Goal: Task Accomplishment & Management: Manage account settings

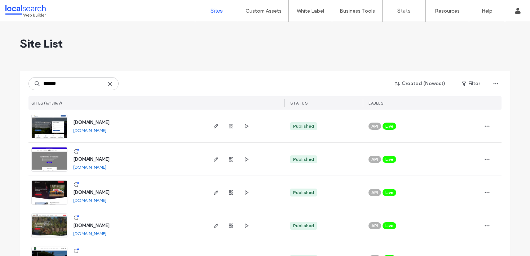
type input "*******"
click at [110, 189] on div "www.burnetttrees.com.au" at bounding box center [91, 192] width 36 height 7
click at [110, 190] on span "www.burnetttrees.com.au" at bounding box center [91, 192] width 36 height 5
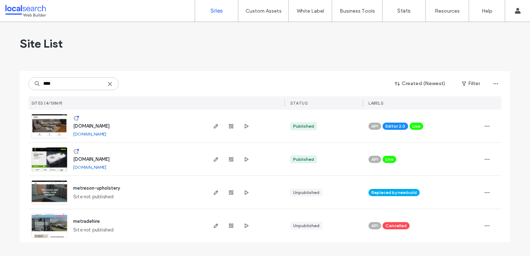
type input "****"
click at [110, 124] on span "www.metresonupholstery.com.au" at bounding box center [91, 125] width 36 height 5
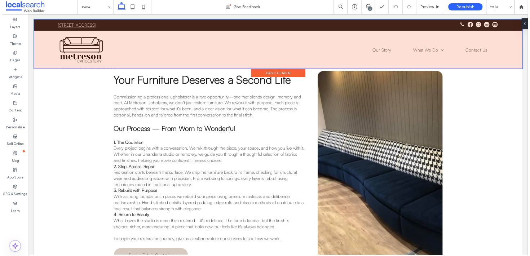
scroll to position [1064, 0]
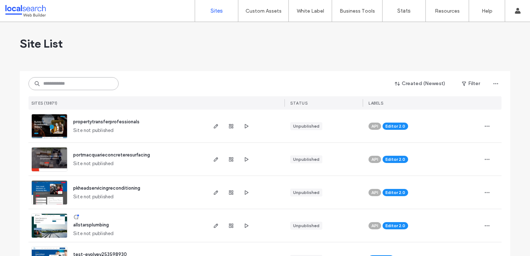
drag, startPoint x: 76, startPoint y: 87, endPoint x: 79, endPoint y: 80, distance: 7.6
click at [76, 86] on input at bounding box center [73, 83] width 90 height 13
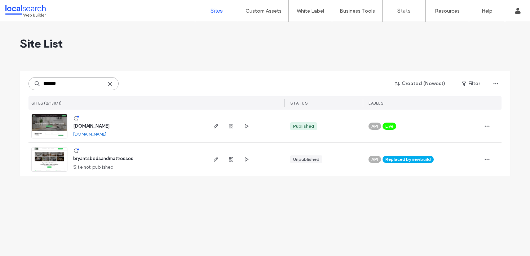
type input "*******"
click at [110, 127] on span "[DOMAIN_NAME]" at bounding box center [91, 125] width 36 height 5
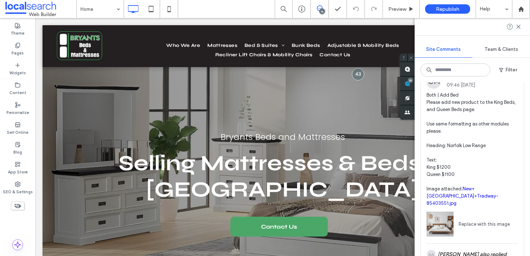
scroll to position [45, 0]
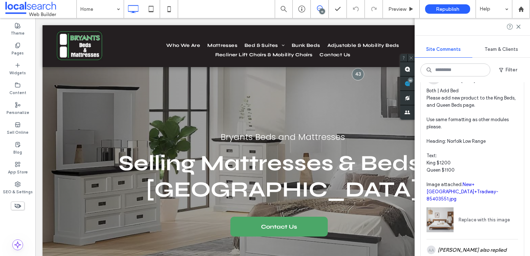
click at [482, 111] on span "Both | Add Bed Please add new product to the King Beds, and Queen Beds page. Us…" at bounding box center [472, 144] width 92 height 115
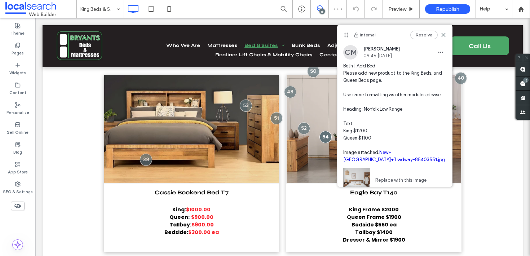
click at [442, 42] on div "Internal Resolve" at bounding box center [394, 35] width 115 height 20
click at [440, 38] on div "Resolve" at bounding box center [428, 35] width 36 height 9
click at [441, 35] on icon at bounding box center [444, 35] width 6 height 6
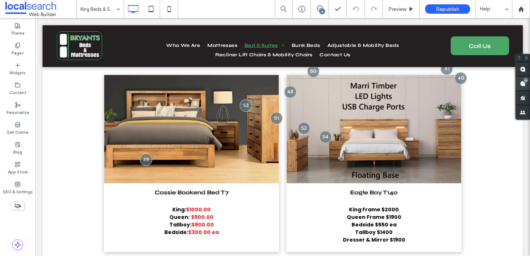
click at [526, 84] on span at bounding box center [522, 83] width 14 height 14
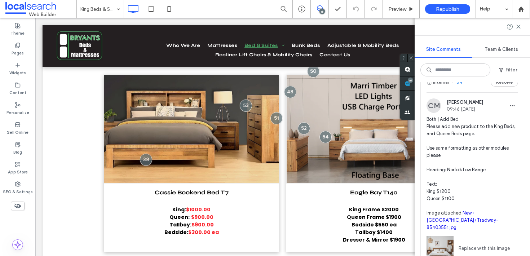
scroll to position [22, 0]
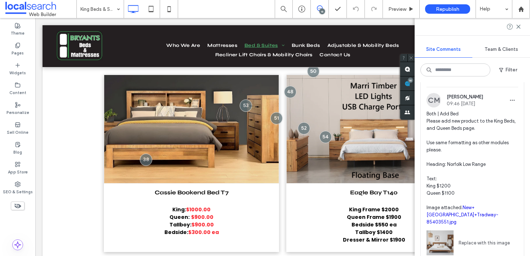
click at [490, 124] on span "Both | Add Bed Please add new product to the King Beds, and Queen Beds page. Us…" at bounding box center [472, 167] width 92 height 115
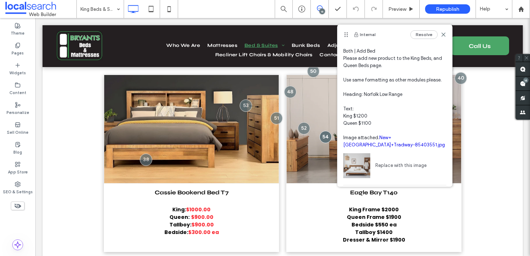
scroll to position [19, 0]
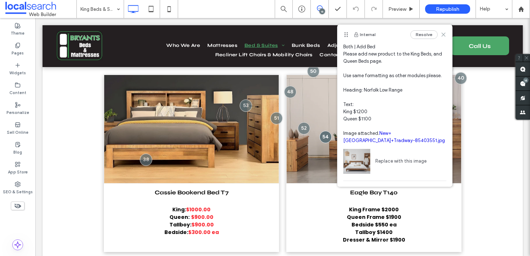
click at [441, 32] on icon at bounding box center [444, 35] width 6 height 6
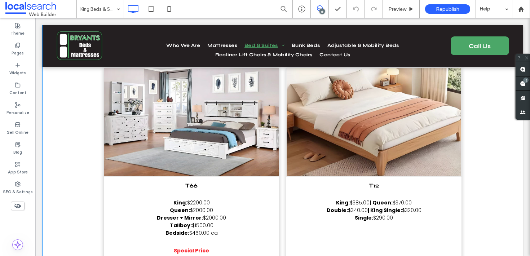
scroll to position [2356, 0]
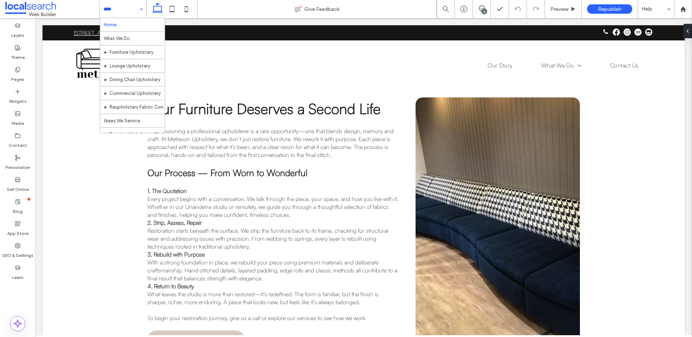
click at [138, 10] on div "Home What We Do Furniture Upholstery Lounge Upholstery Dining Chair Upholstery …" at bounding box center [123, 9] width 47 height 18
click at [138, 8] on div "Home What We Do Furniture Upholstery Lounge Upholstery Dining Chair Upholstery …" at bounding box center [123, 9] width 47 height 18
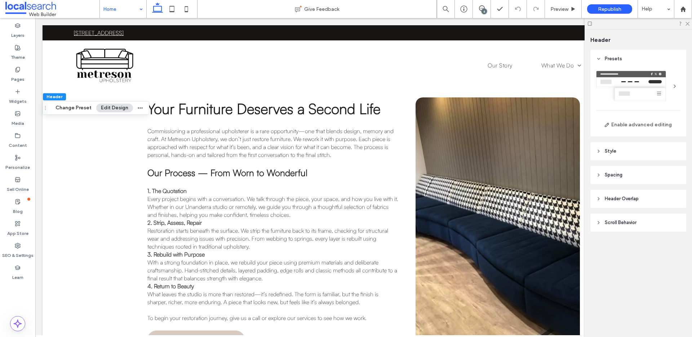
click at [530, 22] on div at bounding box center [638, 23] width 107 height 11
click at [530, 23] on icon at bounding box center [687, 23] width 5 height 5
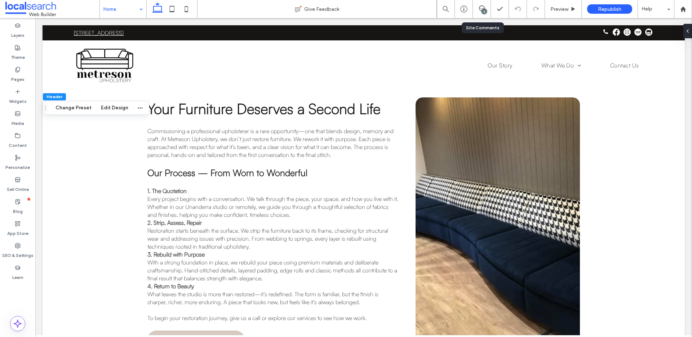
click at [476, 12] on div "6" at bounding box center [482, 8] width 18 height 7
click at [124, 13] on input at bounding box center [121, 9] width 36 height 18
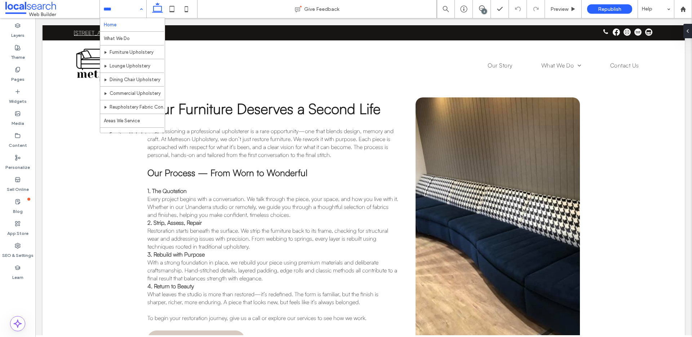
click at [135, 10] on input at bounding box center [121, 9] width 36 height 18
click at [138, 9] on div "Home What We Do Furniture Upholstery Lounge Upholstery Dining Chair Upholstery …" at bounding box center [123, 9] width 47 height 18
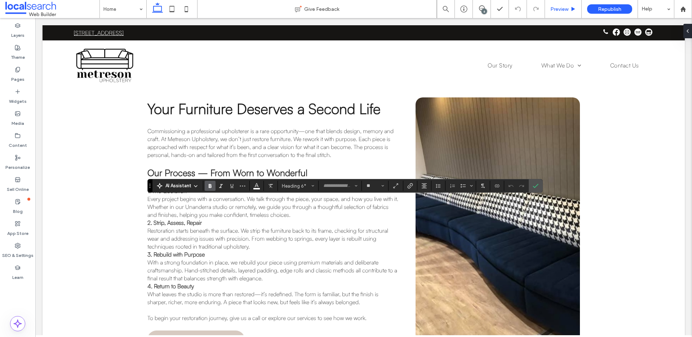
type input "**"
click at [530, 188] on icon "Confirm" at bounding box center [536, 186] width 6 height 6
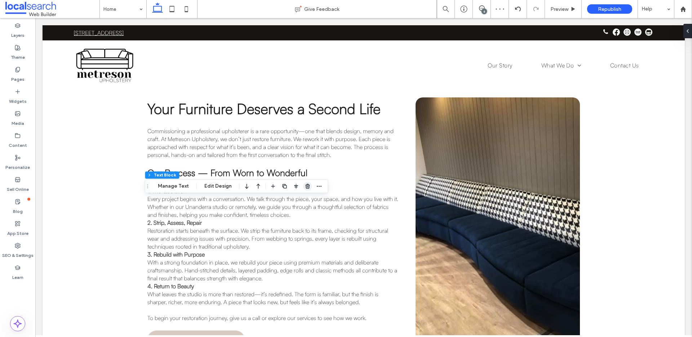
click at [306, 187] on icon "button" at bounding box center [308, 186] width 6 height 6
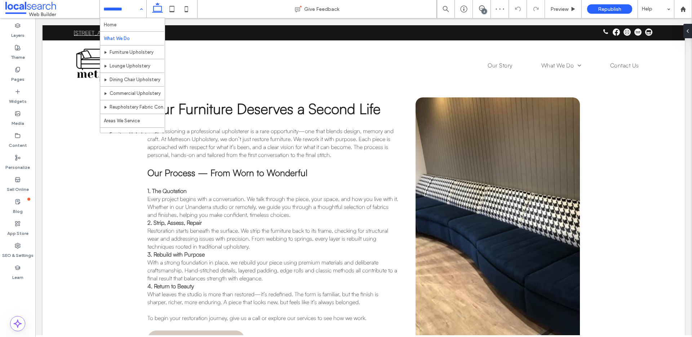
click at [128, 12] on input at bounding box center [121, 9] width 36 height 18
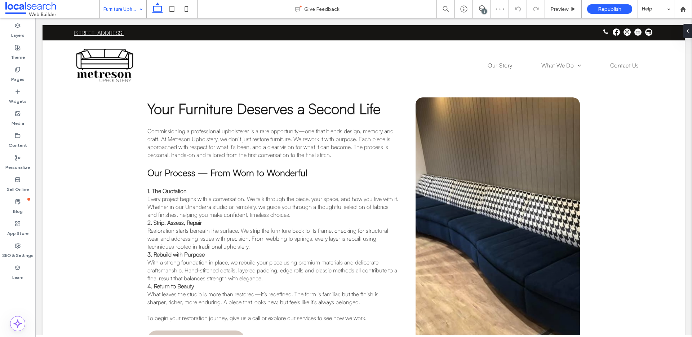
click at [127, 13] on input at bounding box center [121, 9] width 36 height 18
click at [125, 14] on input at bounding box center [121, 9] width 36 height 18
click at [133, 11] on input at bounding box center [121, 9] width 36 height 18
click at [134, 10] on input at bounding box center [121, 9] width 36 height 18
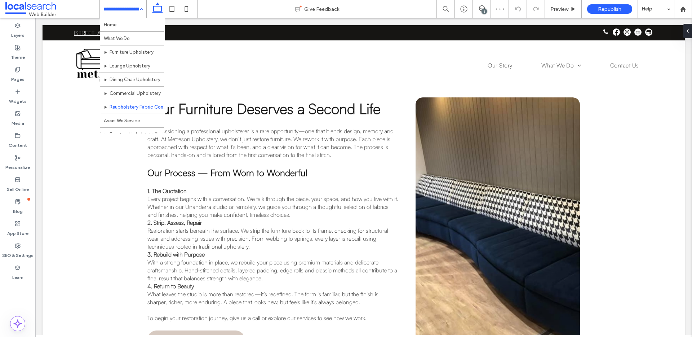
click at [130, 12] on input at bounding box center [121, 9] width 36 height 18
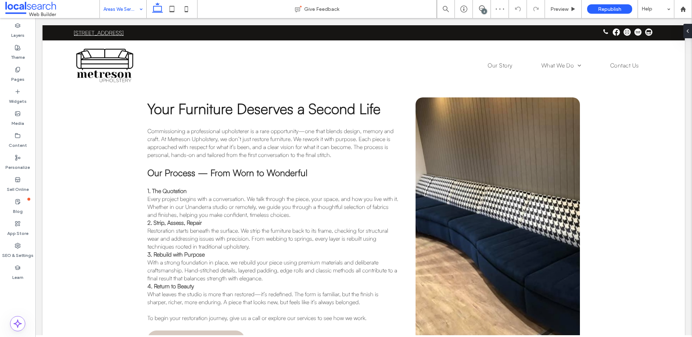
click at [124, 10] on input at bounding box center [121, 9] width 36 height 18
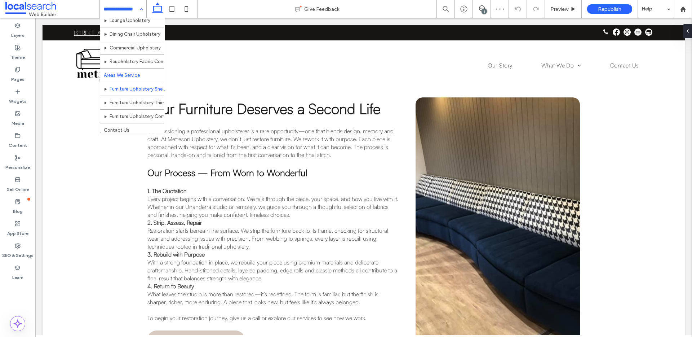
scroll to position [49, 0]
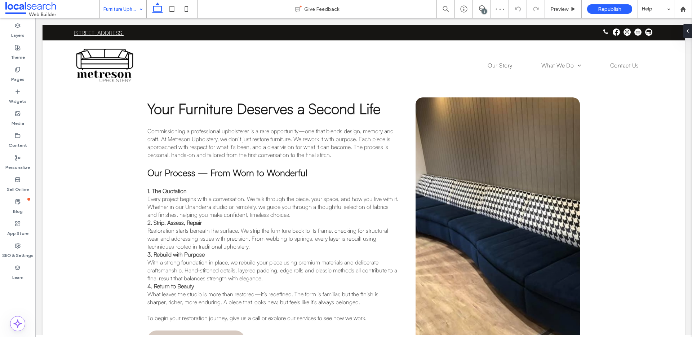
click at [117, 5] on input at bounding box center [121, 9] width 36 height 18
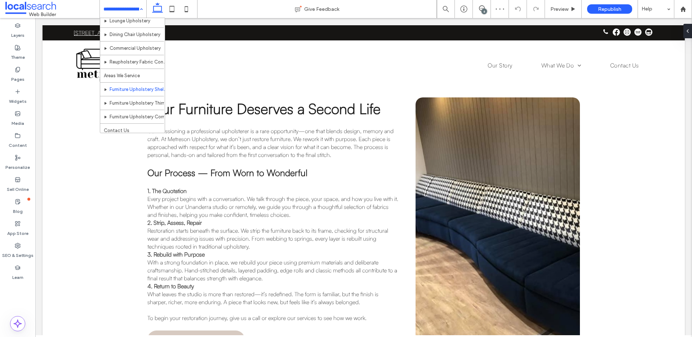
scroll to position [49, 0]
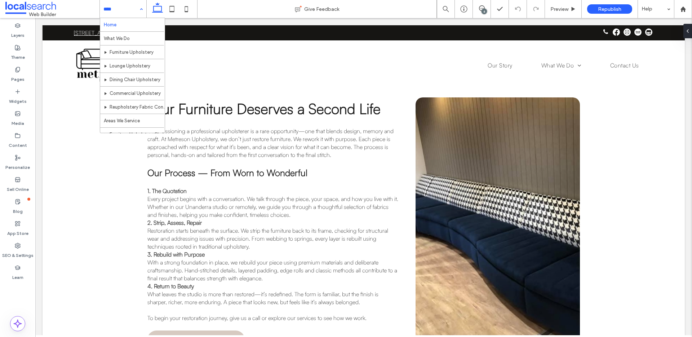
click at [124, 12] on input at bounding box center [121, 9] width 36 height 18
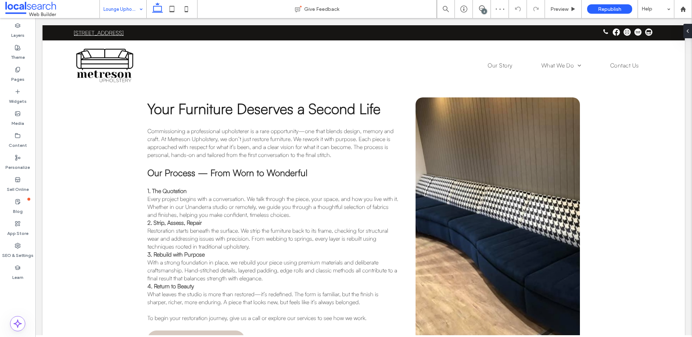
click at [120, 16] on input at bounding box center [121, 9] width 36 height 18
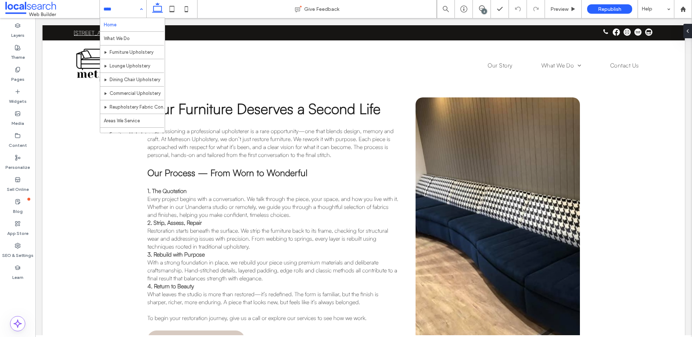
click at [142, 11] on div "Home What We Do Furniture Upholstery Lounge Upholstery Dining Chair Upholstery …" at bounding box center [123, 9] width 47 height 18
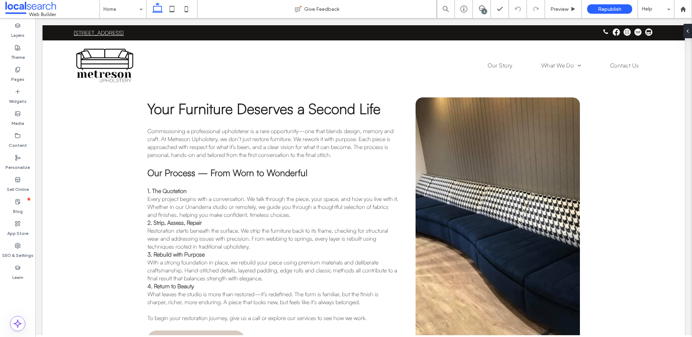
click at [485, 10] on div "6" at bounding box center [484, 11] width 5 height 5
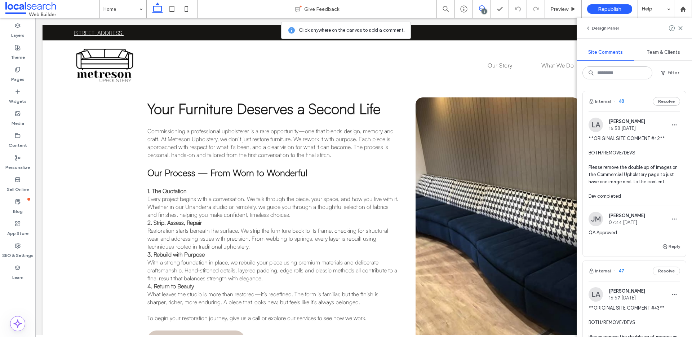
click at [530, 128] on span "16:58 Oct 13 2025" at bounding box center [627, 127] width 36 height 5
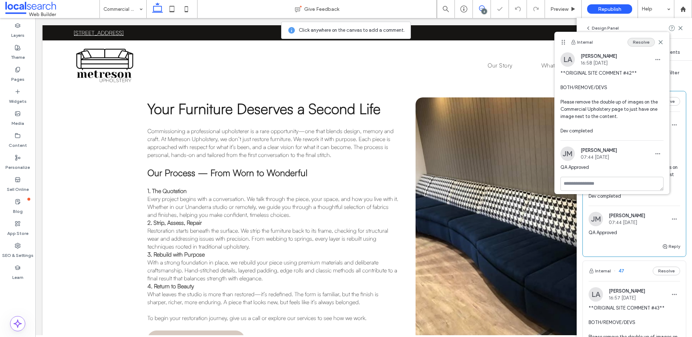
click at [530, 46] on button "Resolve" at bounding box center [641, 42] width 27 height 9
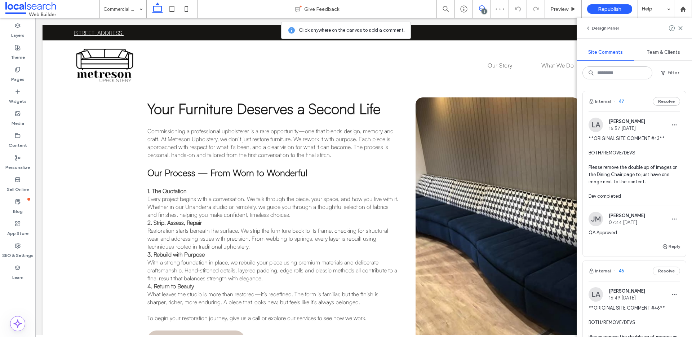
click at [530, 149] on span "**ORIGINAL SITE COMMENT #43** BOTH/REMOVE/DEVS Please remove the double up of i…" at bounding box center [635, 167] width 92 height 65
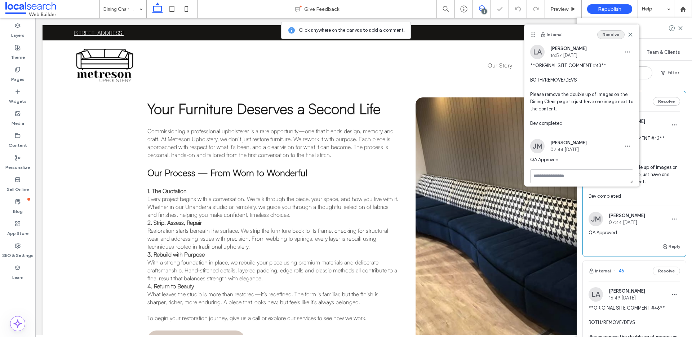
click at [530, 34] on button "Resolve" at bounding box center [610, 34] width 27 height 9
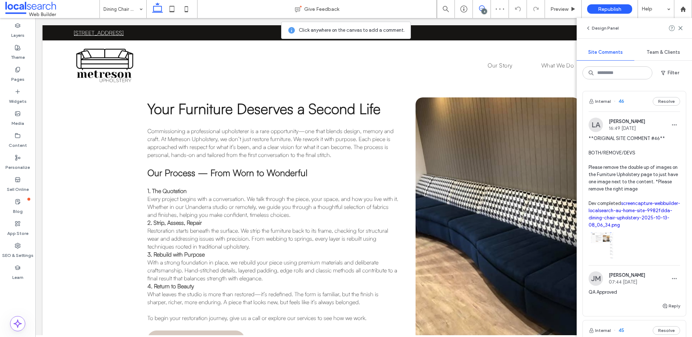
click at [530, 154] on span "**ORIGINAL SITE COMMENT #46** BOTH/REMOVE/DEVS Please remove the double up of i…" at bounding box center [635, 182] width 92 height 94
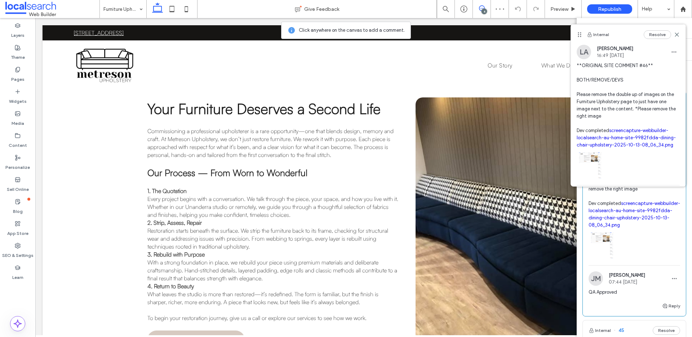
drag, startPoint x: 671, startPoint y: 33, endPoint x: 592, endPoint y: 20, distance: 80.4
click at [530, 33] on icon at bounding box center [677, 35] width 6 height 6
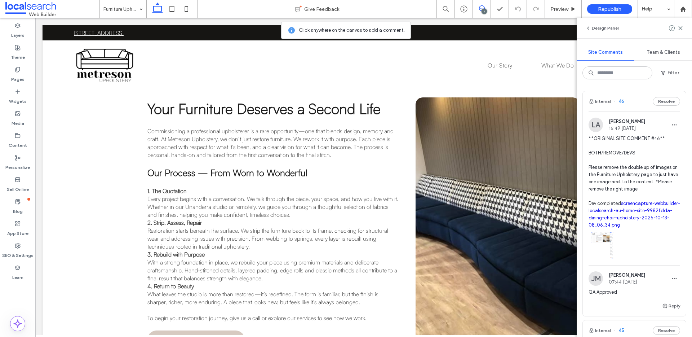
scroll to position [1, 0]
click at [530, 101] on button "Resolve" at bounding box center [666, 100] width 27 height 9
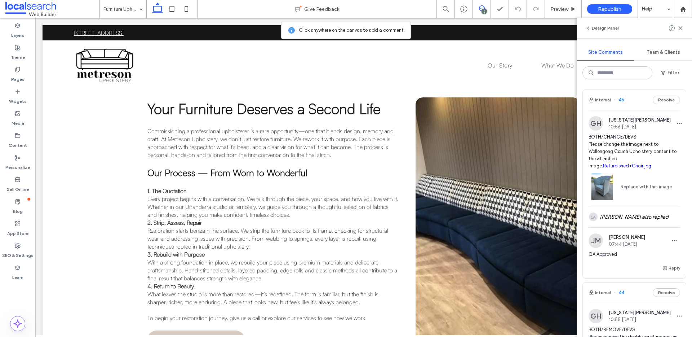
click at [530, 123] on div "GH Georgia Harper 10:56 Oct 10 2025" at bounding box center [635, 123] width 92 height 14
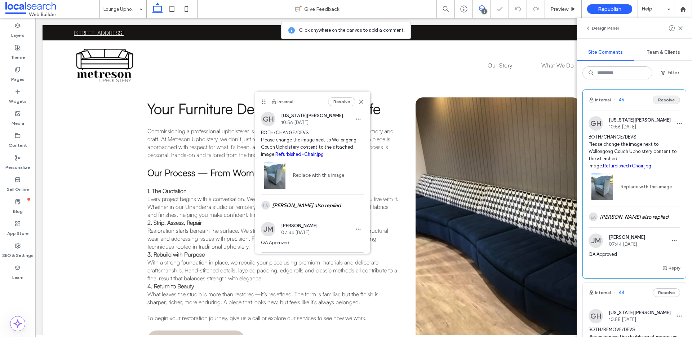
click at [530, 102] on button "Resolve" at bounding box center [666, 100] width 27 height 9
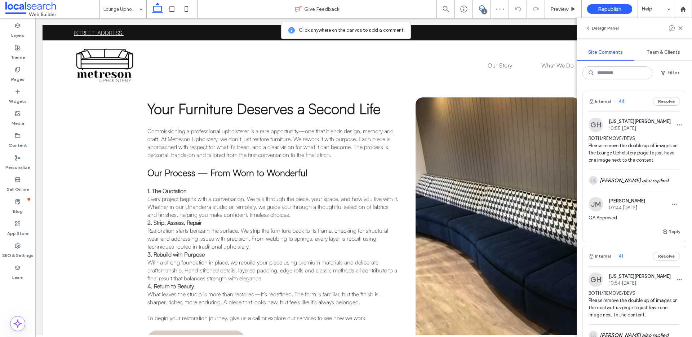
click at [530, 125] on div "Georgia Harper 10:55 Oct 10 2025" at bounding box center [640, 125] width 62 height 12
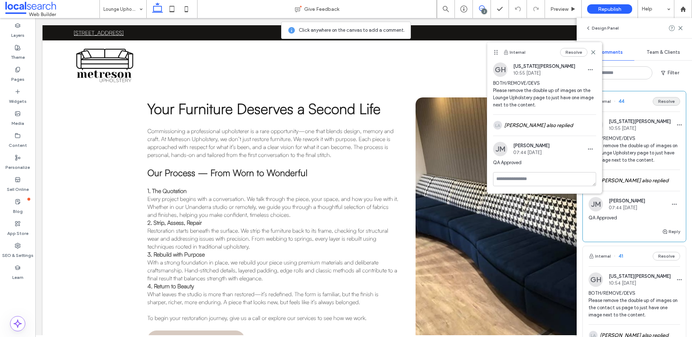
click at [530, 101] on button "Resolve" at bounding box center [666, 101] width 27 height 9
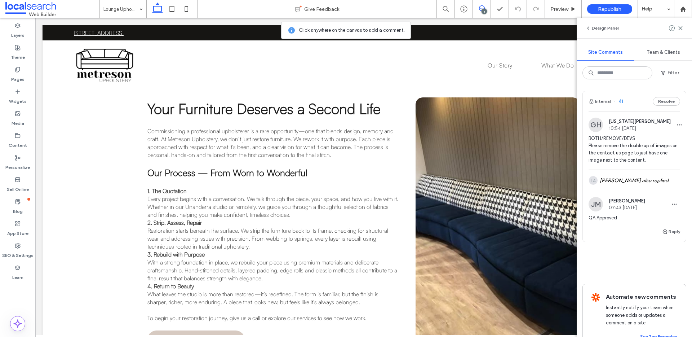
click at [530, 150] on span "BOTH/REMOVE/DEVS Please remove the double up of images on the contact us page t…" at bounding box center [635, 149] width 92 height 29
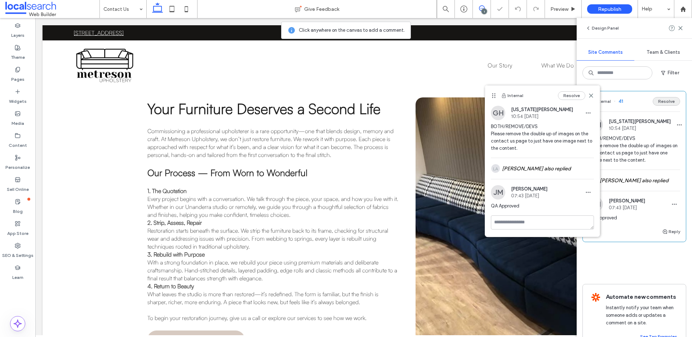
click at [530, 103] on button "Resolve" at bounding box center [666, 101] width 27 height 9
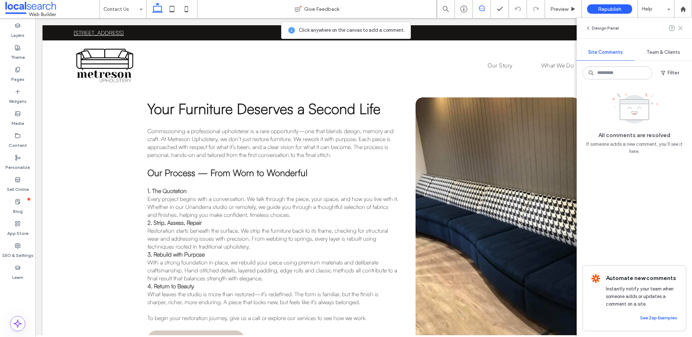
click at [530, 29] on icon at bounding box center [681, 28] width 6 height 6
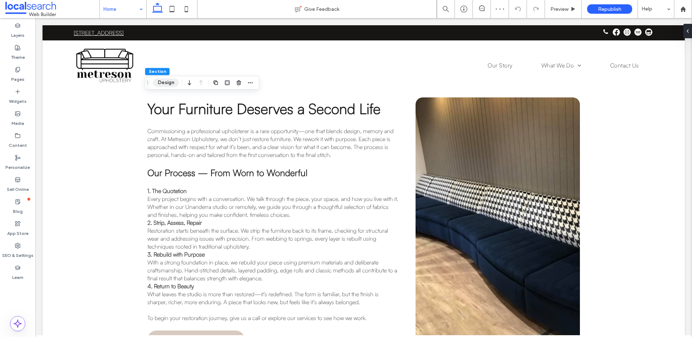
click at [162, 82] on button "Design" at bounding box center [166, 82] width 26 height 9
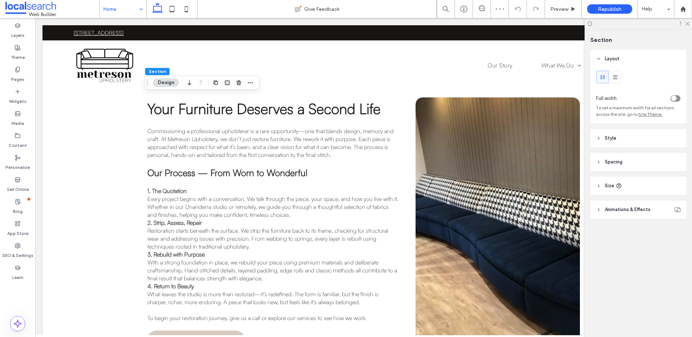
click at [530, 144] on header "Style" at bounding box center [638, 138] width 96 height 18
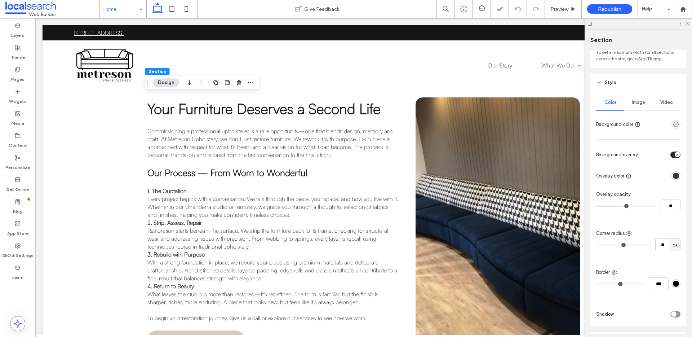
scroll to position [93, 0]
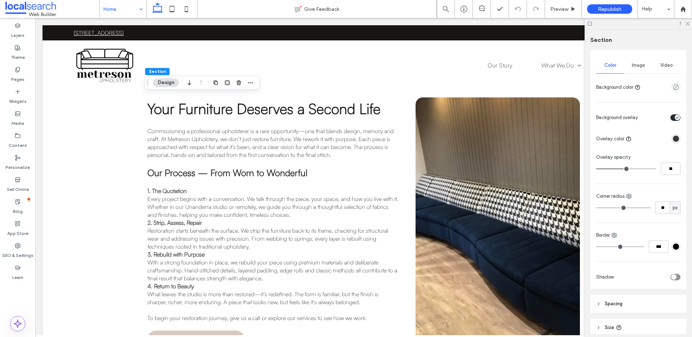
type input "**"
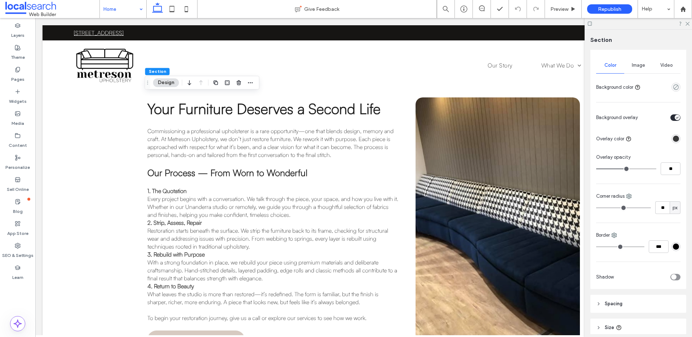
type input "**"
type input "*"
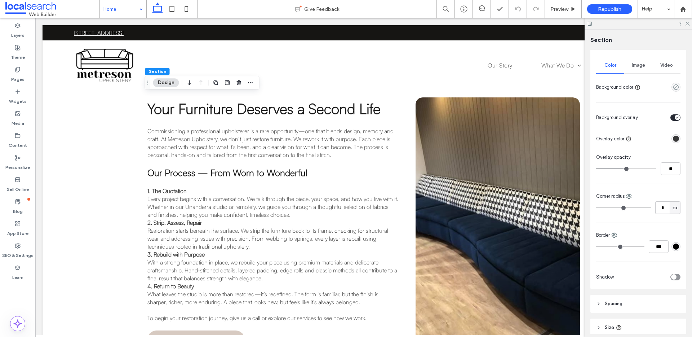
drag, startPoint x: 608, startPoint y: 206, endPoint x: 565, endPoint y: 205, distance: 43.3
type input "*"
click at [530, 207] on input "range" at bounding box center [623, 207] width 55 height 1
click at [530, 23] on div at bounding box center [638, 23] width 107 height 11
click at [530, 22] on icon at bounding box center [687, 23] width 5 height 5
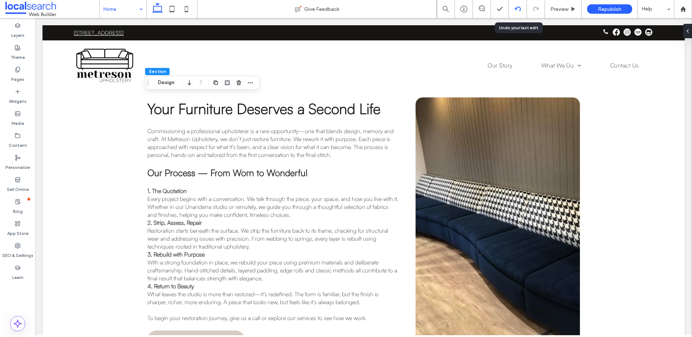
click at [515, 8] on use at bounding box center [518, 8] width 6 height 5
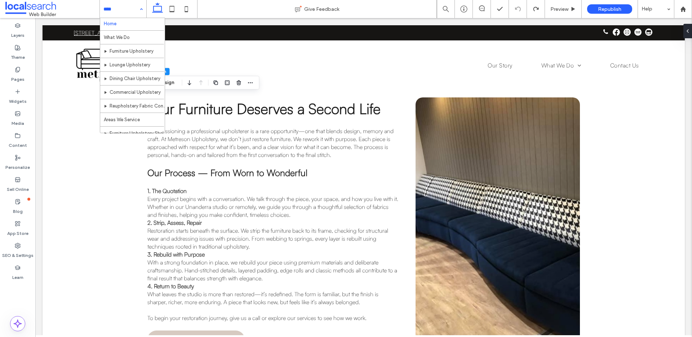
scroll to position [1, 0]
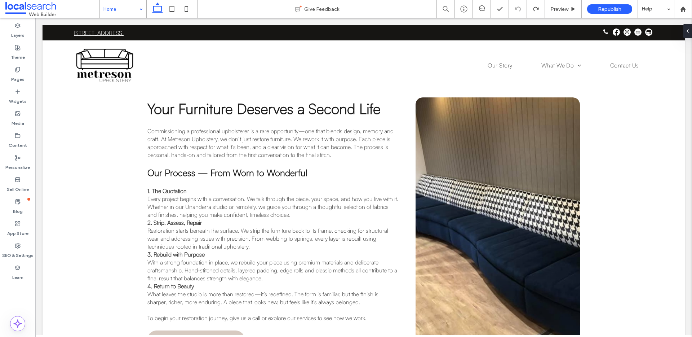
click at [130, 11] on div at bounding box center [346, 168] width 692 height 337
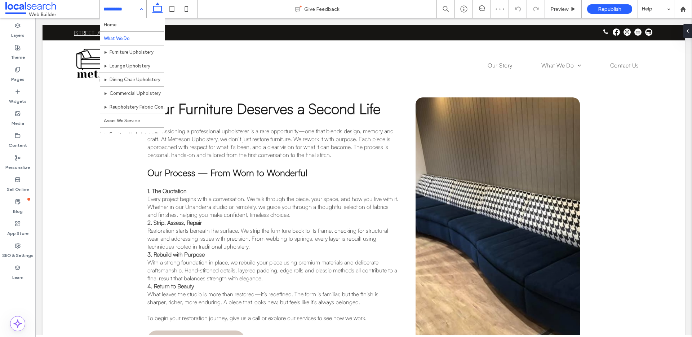
click at [124, 14] on input at bounding box center [121, 9] width 36 height 18
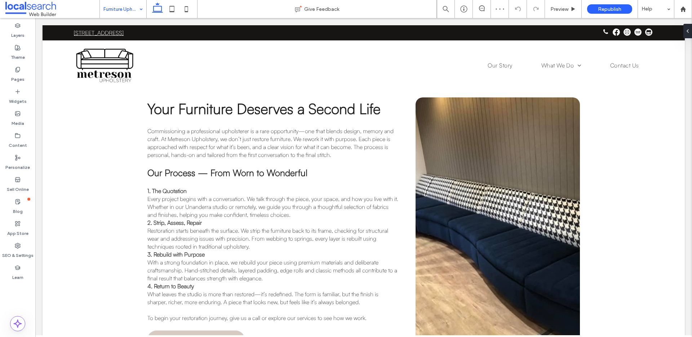
click at [123, 11] on input at bounding box center [121, 9] width 36 height 18
click at [122, 11] on input at bounding box center [121, 9] width 36 height 18
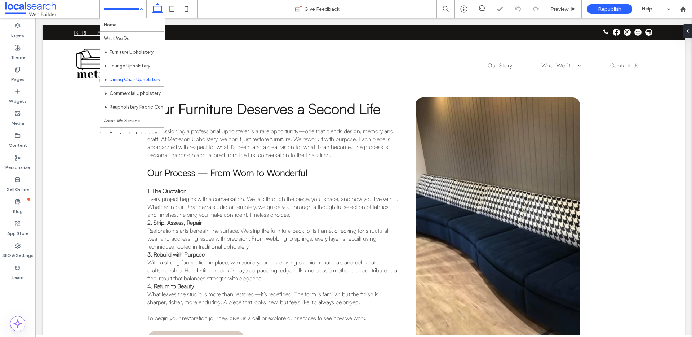
click at [120, 12] on input at bounding box center [121, 9] width 36 height 18
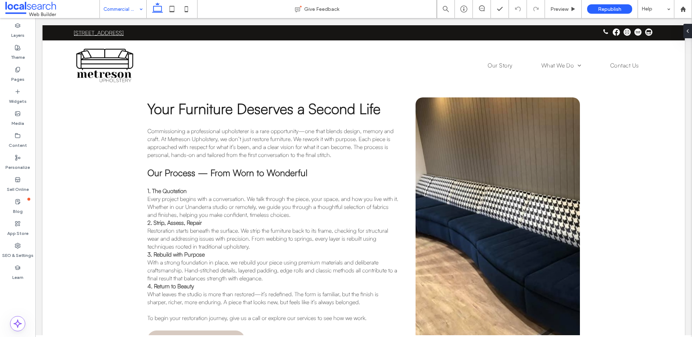
click at [131, 4] on input at bounding box center [121, 9] width 36 height 18
click at [399, 81] on button "Design" at bounding box center [391, 81] width 26 height 9
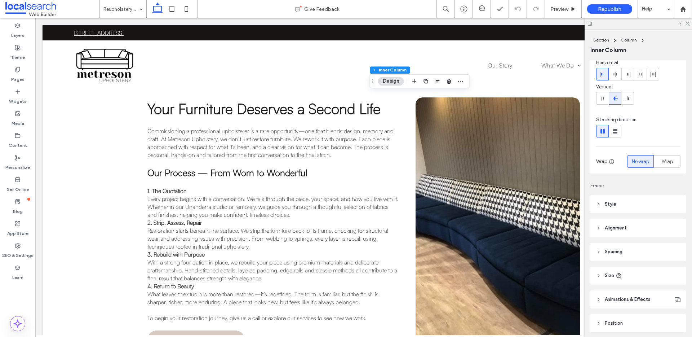
scroll to position [59, 0]
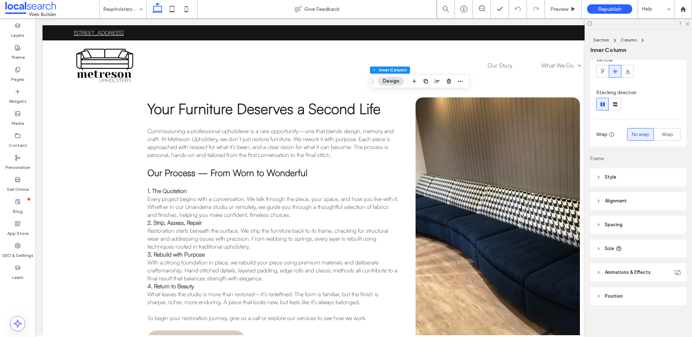
click at [530, 182] on header "Style" at bounding box center [638, 177] width 96 height 18
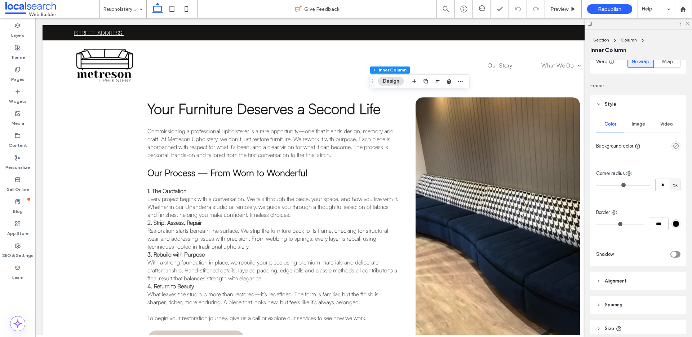
scroll to position [130, 0]
click at [530, 121] on div "Image" at bounding box center [638, 126] width 28 height 16
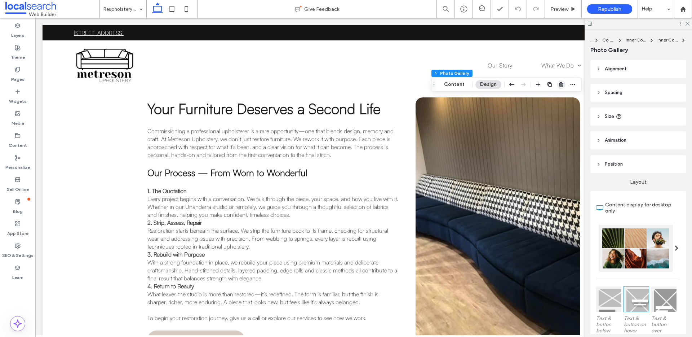
click at [530, 85] on use "button" at bounding box center [561, 84] width 4 height 5
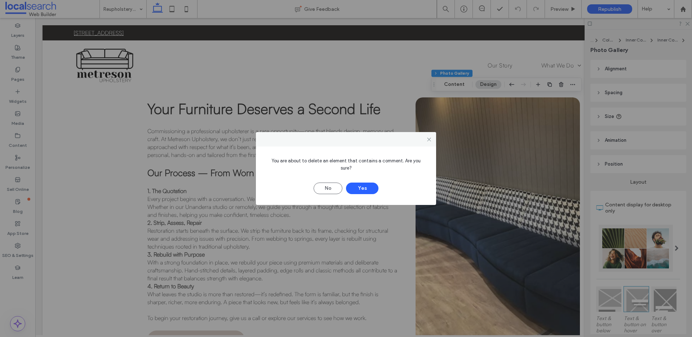
click at [425, 145] on div at bounding box center [429, 139] width 11 height 11
click at [434, 143] on div at bounding box center [429, 139] width 11 height 11
click at [431, 142] on icon at bounding box center [428, 139] width 5 height 5
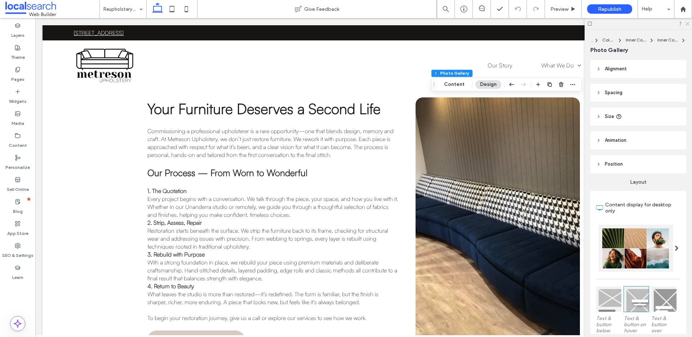
click at [530, 25] on icon at bounding box center [687, 23] width 5 height 5
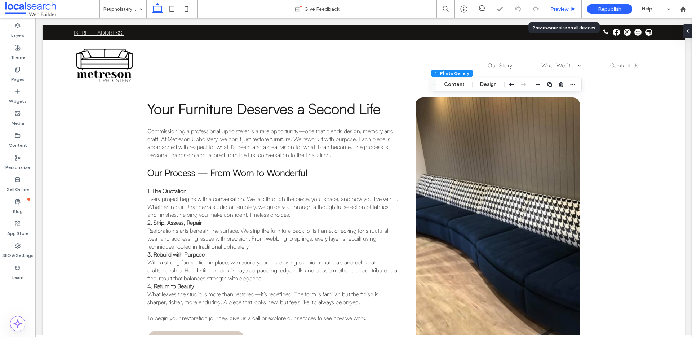
click at [530, 9] on span "Preview" at bounding box center [559, 9] width 18 height 6
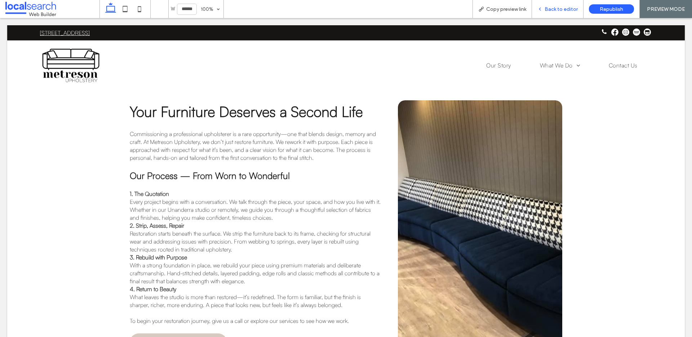
click at [530, 8] on span "Back to editor" at bounding box center [561, 9] width 33 height 6
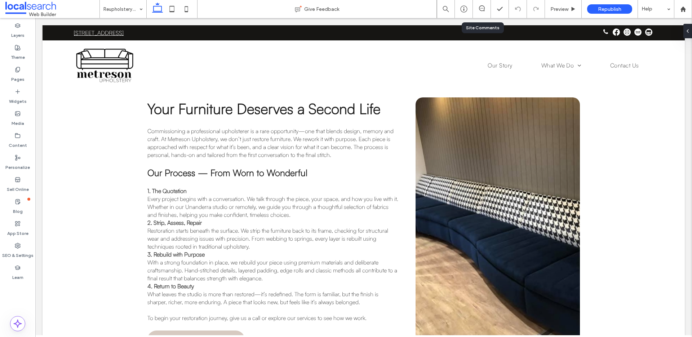
click at [484, 12] on div at bounding box center [482, 8] width 18 height 7
click at [483, 10] on use at bounding box center [482, 8] width 6 height 6
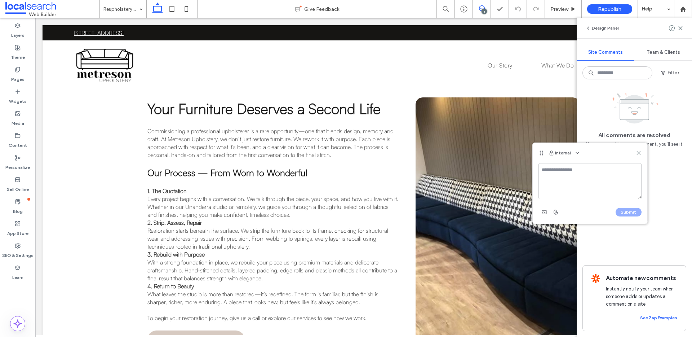
click at [530, 151] on icon at bounding box center [639, 153] width 6 height 6
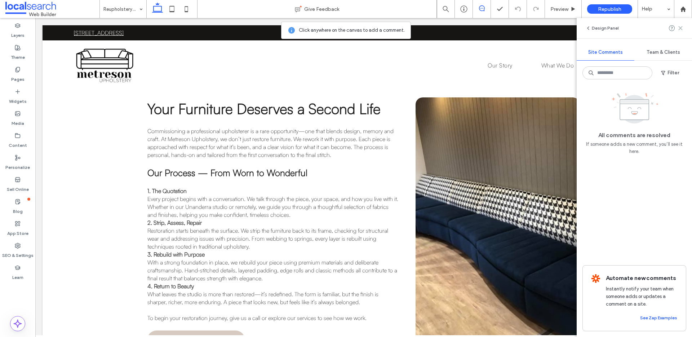
click at [530, 30] on icon at bounding box center [681, 28] width 6 height 6
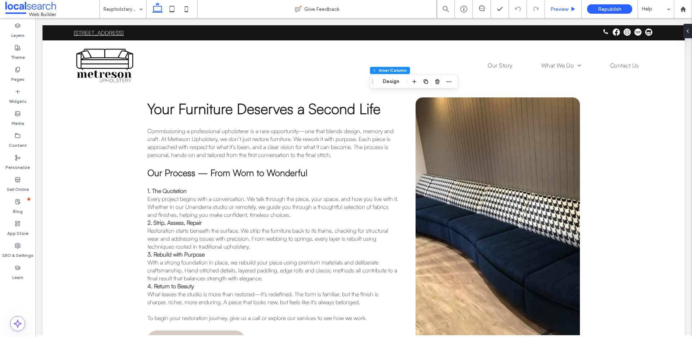
scroll to position [212, 0]
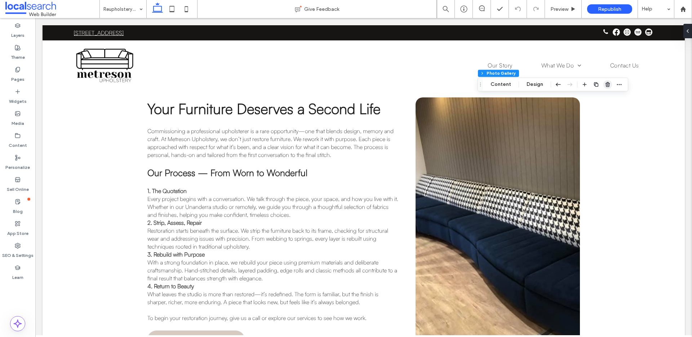
click at [530, 85] on icon "button" at bounding box center [608, 84] width 6 height 6
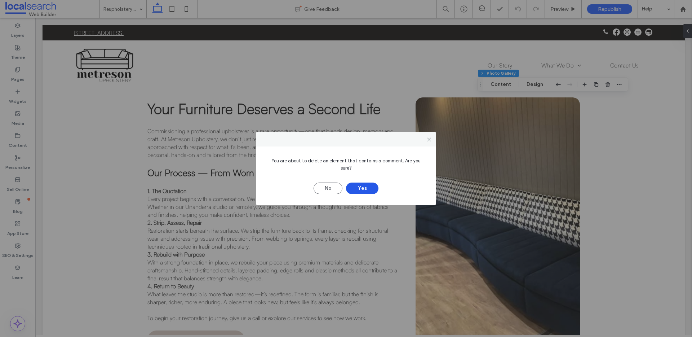
click at [361, 189] on button "Yes" at bounding box center [362, 188] width 32 height 12
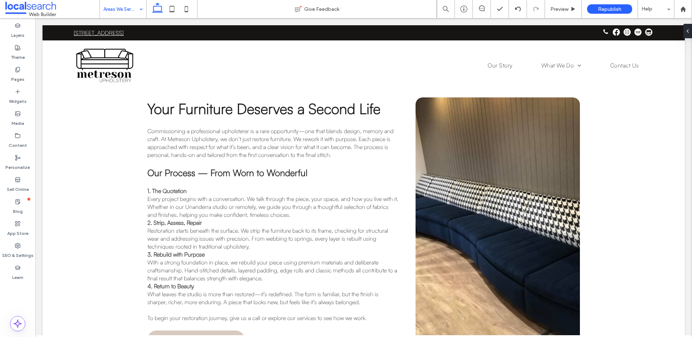
click at [118, 11] on div "Areas We Service Give Feedback Preview Republish Help Design Panel Site Comment…" at bounding box center [346, 168] width 692 height 337
drag, startPoint x: 120, startPoint y: 11, endPoint x: 120, endPoint y: 15, distance: 3.6
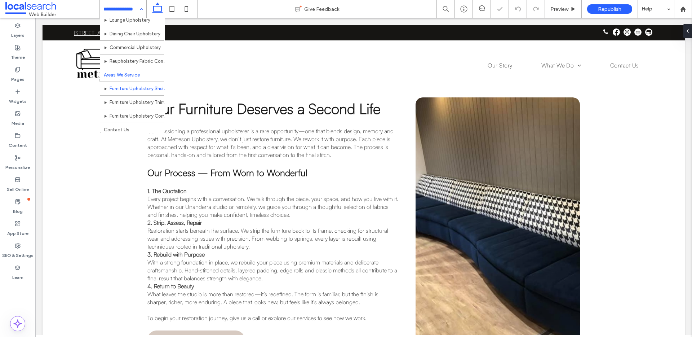
scroll to position [49, 0]
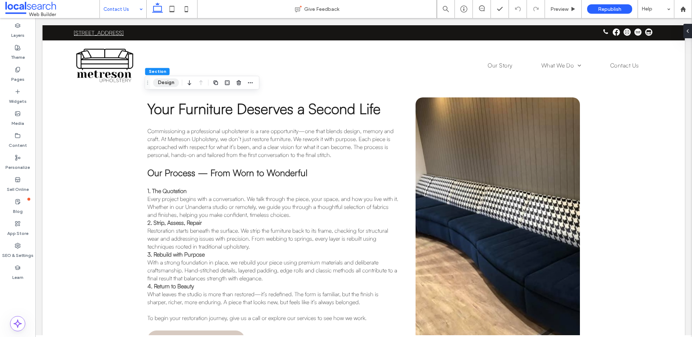
click at [164, 82] on button "Design" at bounding box center [166, 82] width 26 height 9
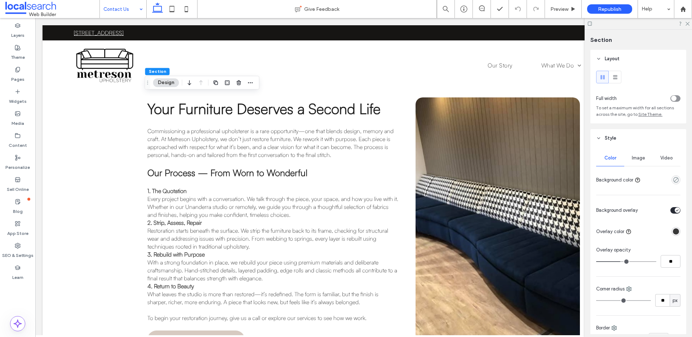
click at [530, 156] on span "Image" at bounding box center [638, 158] width 13 height 6
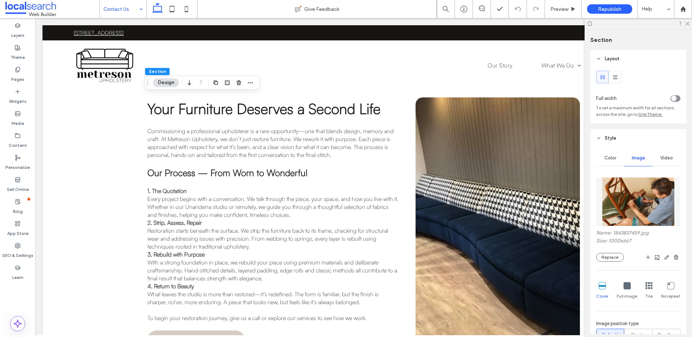
drag, startPoint x: 641, startPoint y: 211, endPoint x: 615, endPoint y: 245, distance: 42.8
click at [530, 211] on img at bounding box center [638, 201] width 73 height 49
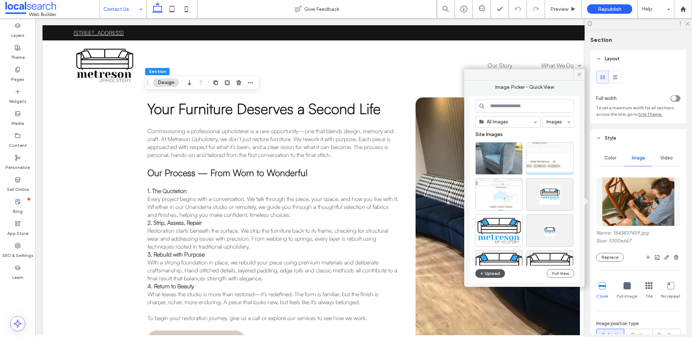
click at [482, 256] on icon "button" at bounding box center [482, 273] width 4 height 6
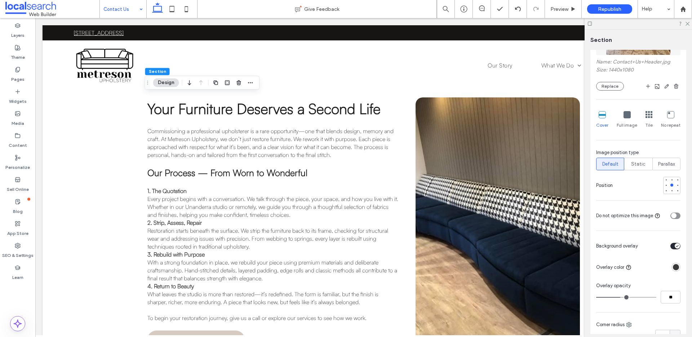
scroll to position [169, 0]
click at [530, 192] on div at bounding box center [671, 192] width 3 height 3
click at [530, 186] on div at bounding box center [671, 186] width 3 height 3
click at [530, 183] on div at bounding box center [671, 180] width 5 height 5
click at [530, 181] on div at bounding box center [671, 181] width 3 height 3
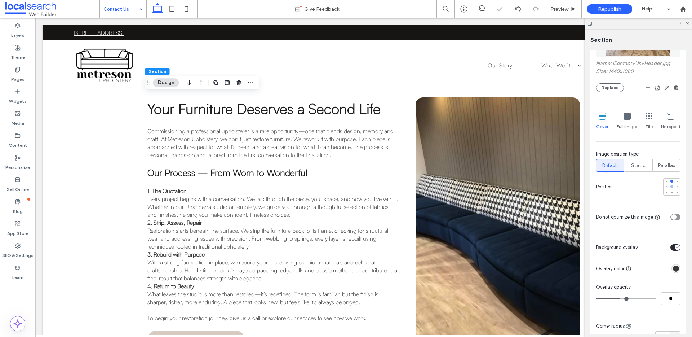
click at [530, 186] on div at bounding box center [671, 186] width 3 height 3
click at [530, 23] on div at bounding box center [638, 23] width 107 height 11
click at [530, 25] on icon at bounding box center [687, 23] width 5 height 5
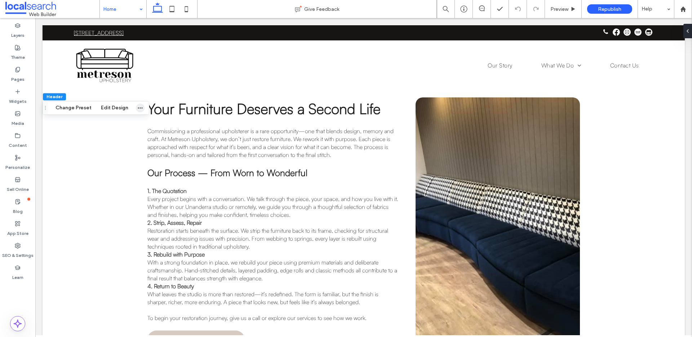
click at [137, 110] on icon "button" at bounding box center [140, 108] width 6 height 6
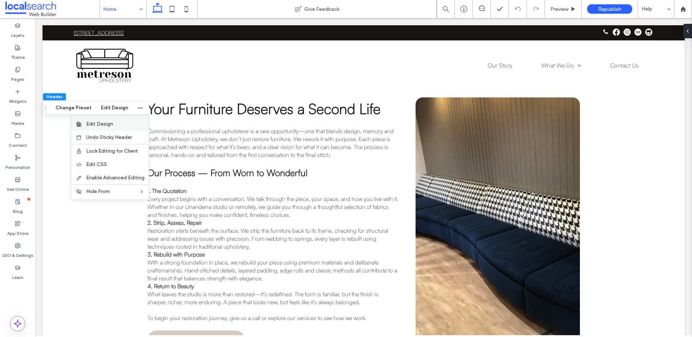
click at [122, 123] on label "Edit Design" at bounding box center [115, 124] width 58 height 6
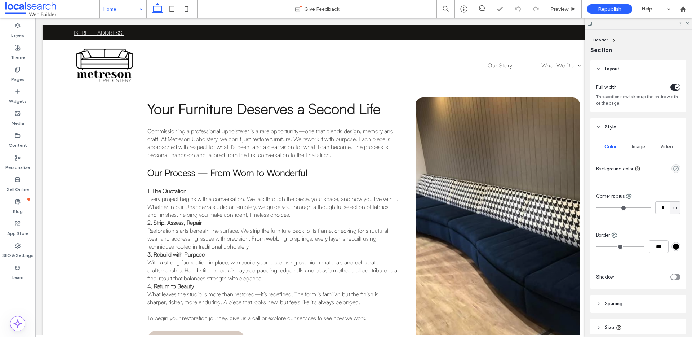
type input "**"
click at [530, 25] on div at bounding box center [638, 23] width 107 height 11
click at [530, 24] on icon at bounding box center [687, 23] width 5 height 5
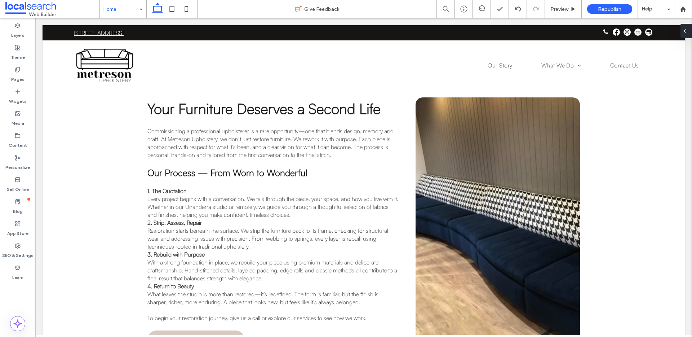
type input "***"
type input "**"
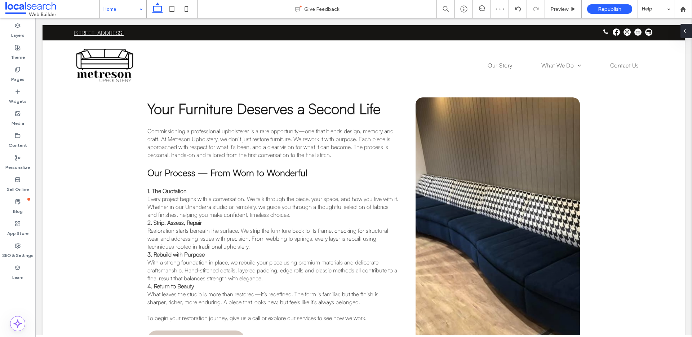
type input "**"
click at [517, 6] on icon at bounding box center [518, 9] width 6 height 6
click at [186, 6] on use at bounding box center [186, 9] width 3 height 6
type input "**"
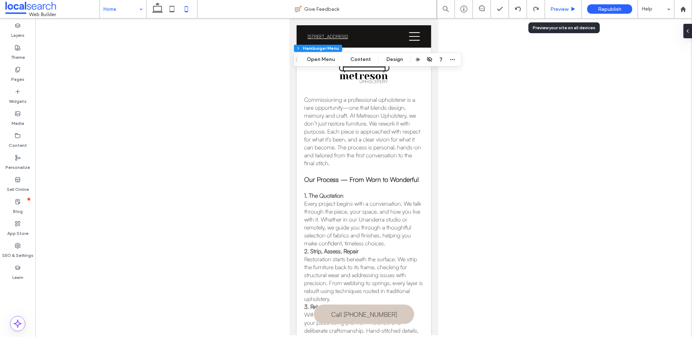
click at [530, 9] on span "Preview" at bounding box center [559, 9] width 18 height 6
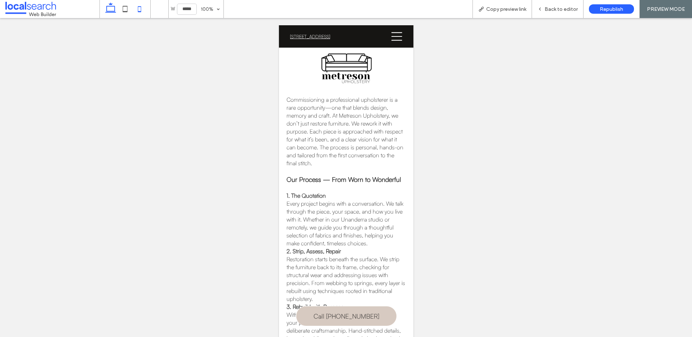
click at [110, 11] on use at bounding box center [110, 8] width 11 height 10
type input "******"
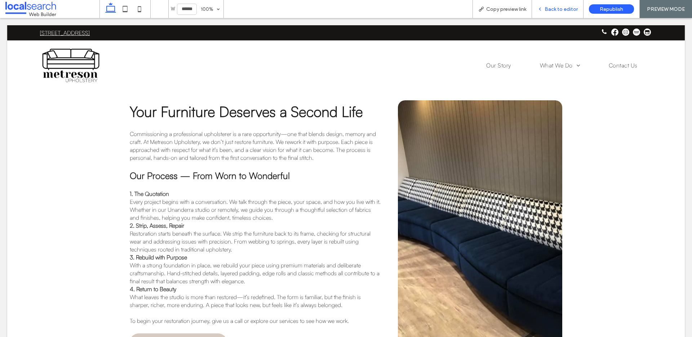
click at [530, 8] on span "Back to editor" at bounding box center [561, 9] width 33 height 6
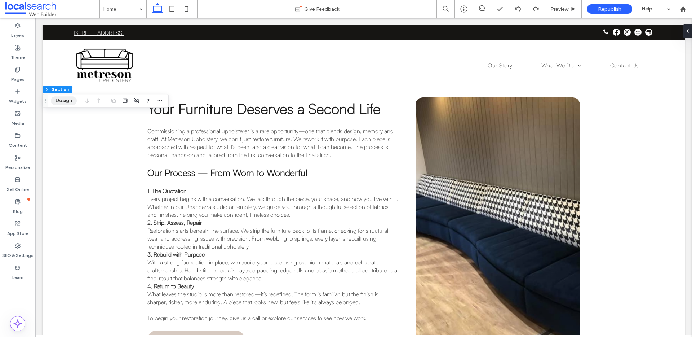
click at [65, 101] on button "Design" at bounding box center [64, 100] width 26 height 9
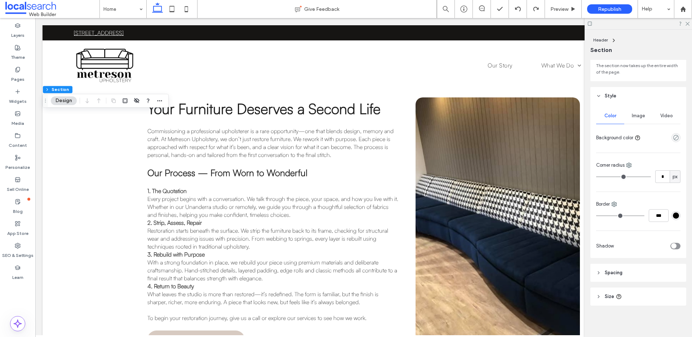
scroll to position [31, 0]
drag, startPoint x: 625, startPoint y: 286, endPoint x: 624, endPoint y: 278, distance: 7.8
click at [530, 256] on div "Layout Full width The section now takes up the entire width of the page. Style …" at bounding box center [640, 197] width 101 height 274
click at [530, 256] on span "Spacing" at bounding box center [614, 272] width 18 height 7
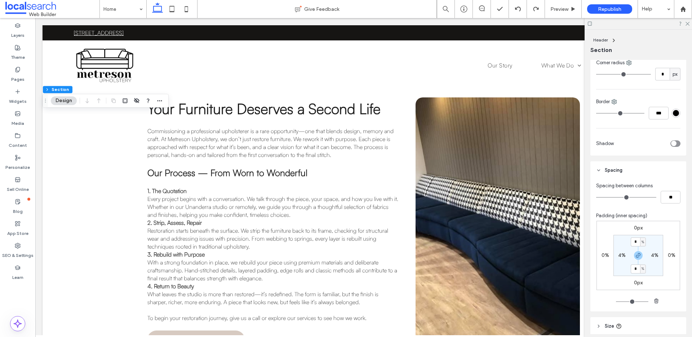
scroll to position [139, 0]
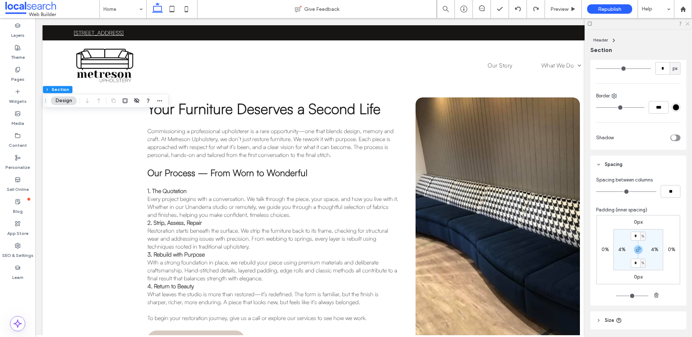
click at [530, 23] on use at bounding box center [688, 24] width 4 height 4
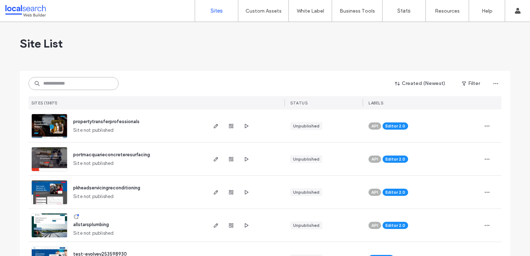
click at [77, 87] on input at bounding box center [73, 83] width 90 height 13
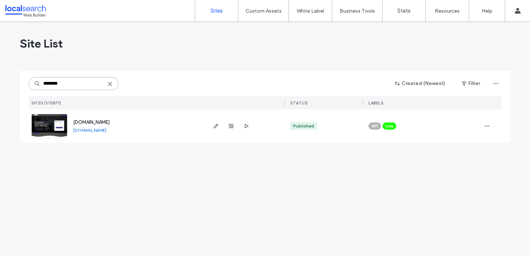
type input "********"
click at [110, 121] on span "www.colomberaconstructions.com.au" at bounding box center [91, 122] width 36 height 5
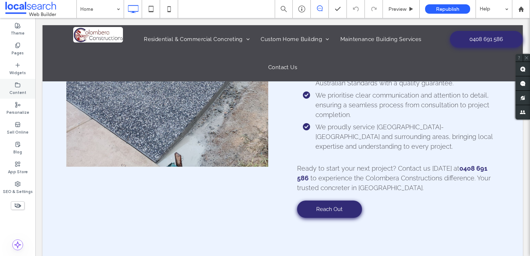
scroll to position [947, 0]
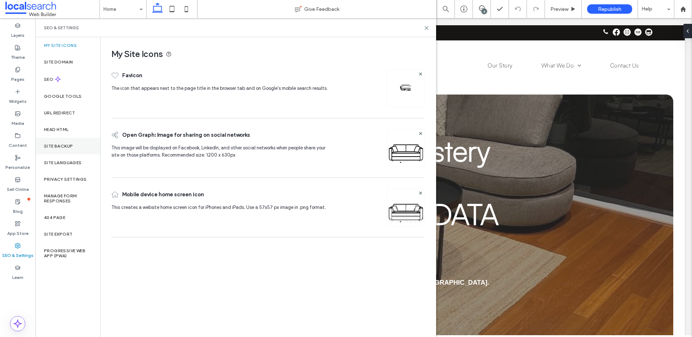
click at [76, 147] on div "Site Backup" at bounding box center [67, 146] width 65 height 17
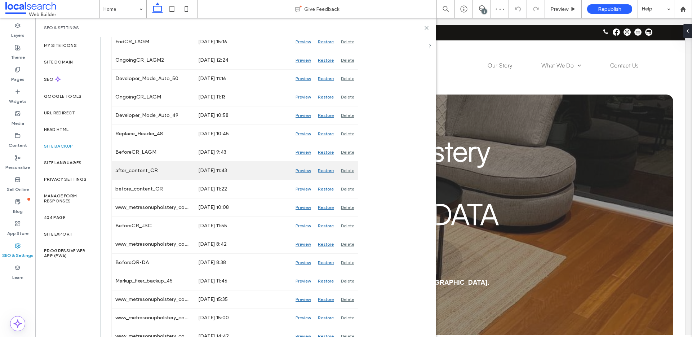
scroll to position [200, 0]
click at [227, 165] on div "[DATE] 11:43" at bounding box center [243, 170] width 97 height 18
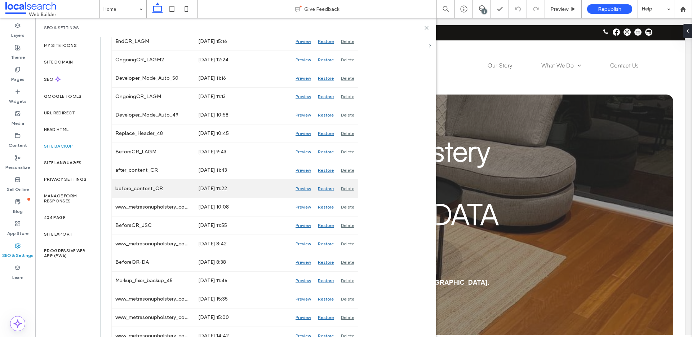
click at [232, 180] on div "[DATE] 11:22" at bounding box center [243, 189] width 97 height 18
click at [237, 197] on div "[DATE] 11:22" at bounding box center [243, 189] width 97 height 18
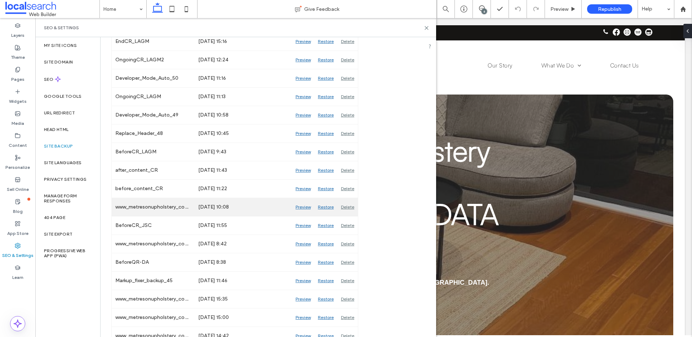
click at [240, 200] on div "[DATE] 10:08" at bounding box center [243, 207] width 97 height 18
click at [305, 205] on div "Preview" at bounding box center [303, 207] width 22 height 18
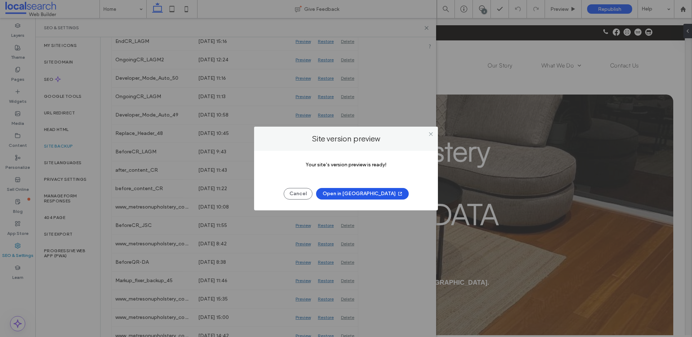
click at [359, 195] on button "Open in [GEOGRAPHIC_DATA]" at bounding box center [362, 194] width 93 height 12
